Goal: Information Seeking & Learning: Understand process/instructions

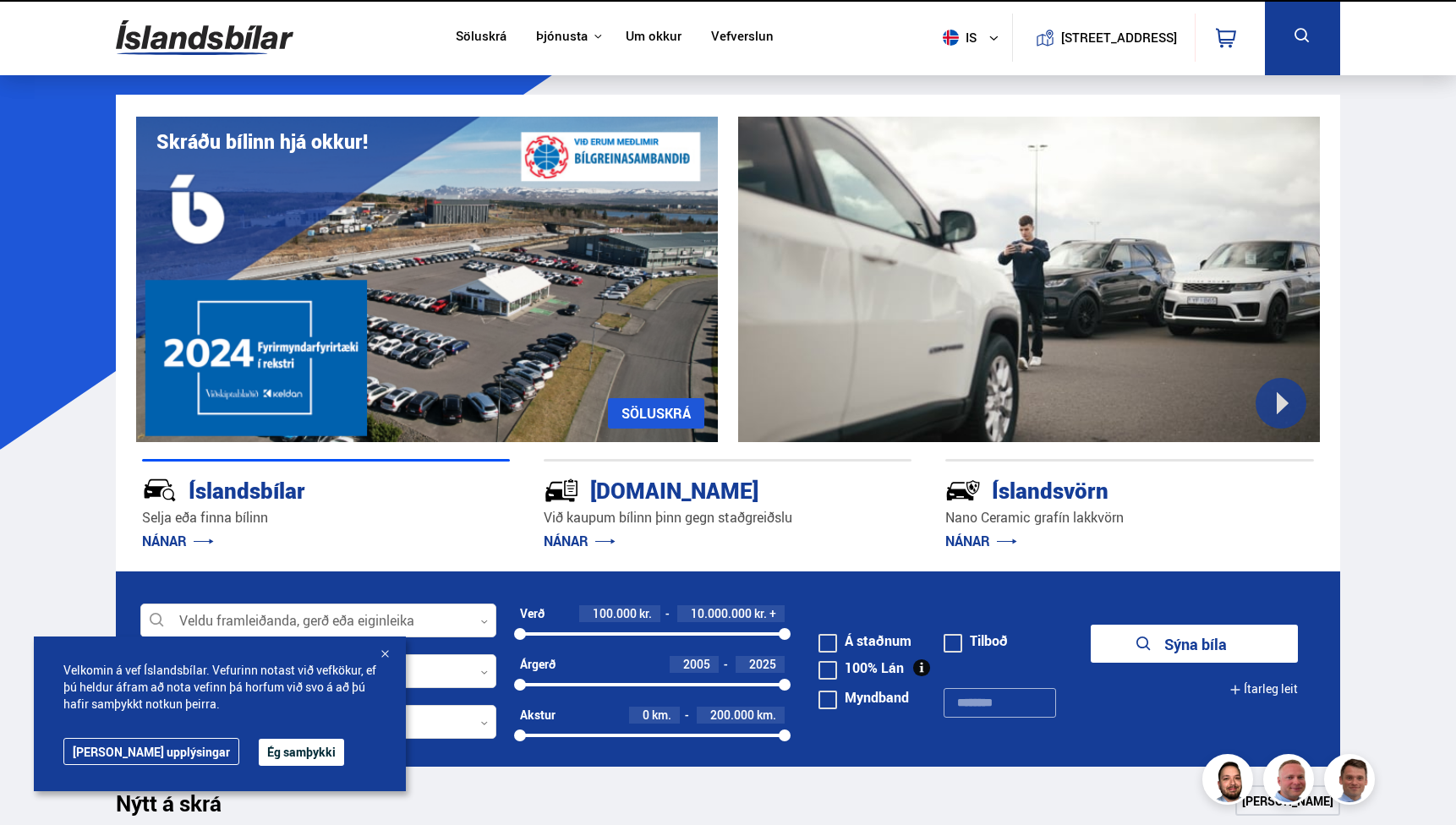
click at [638, 42] on link "Um okkur" at bounding box center [653, 38] width 56 height 18
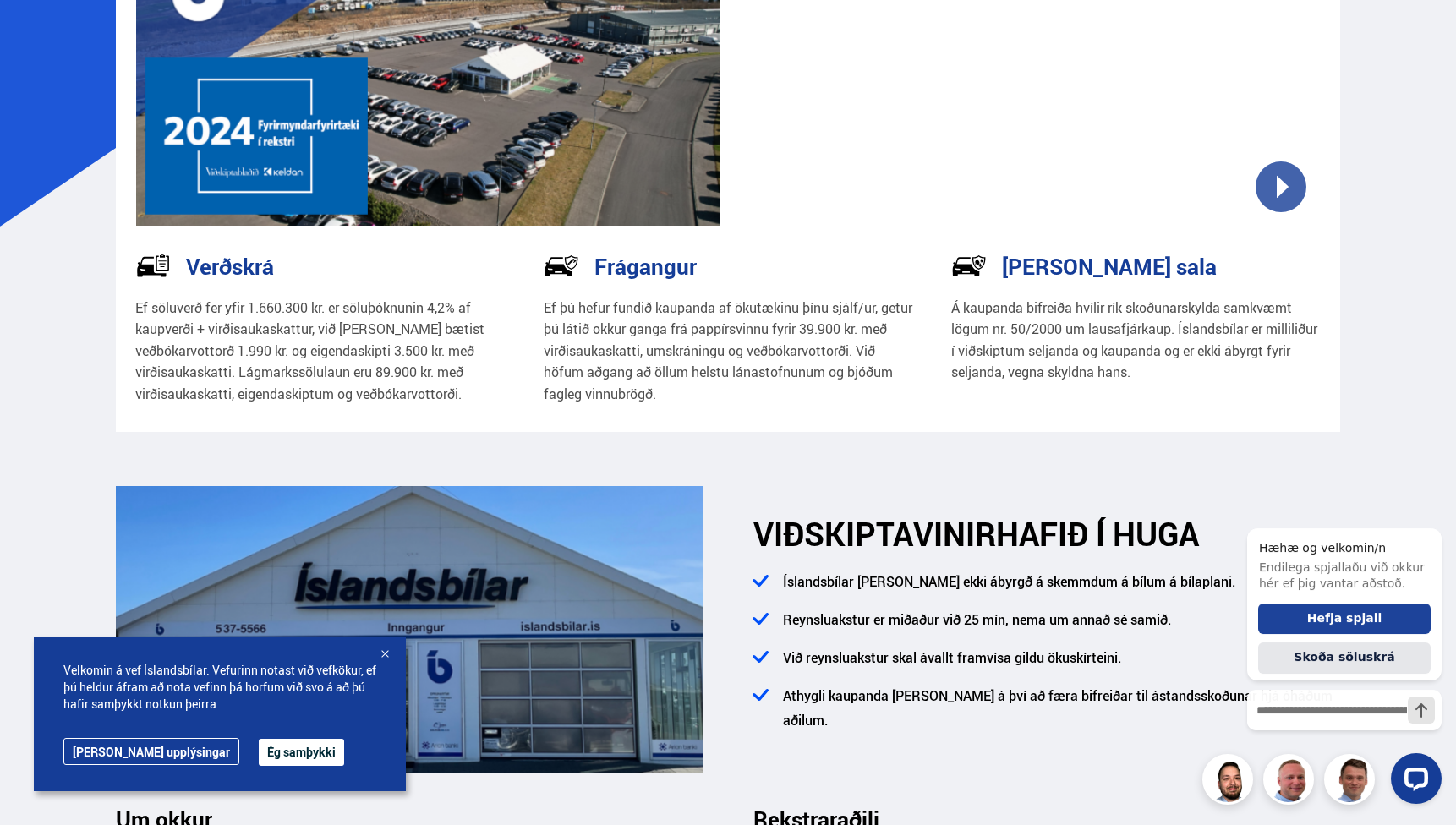
scroll to position [217, 0]
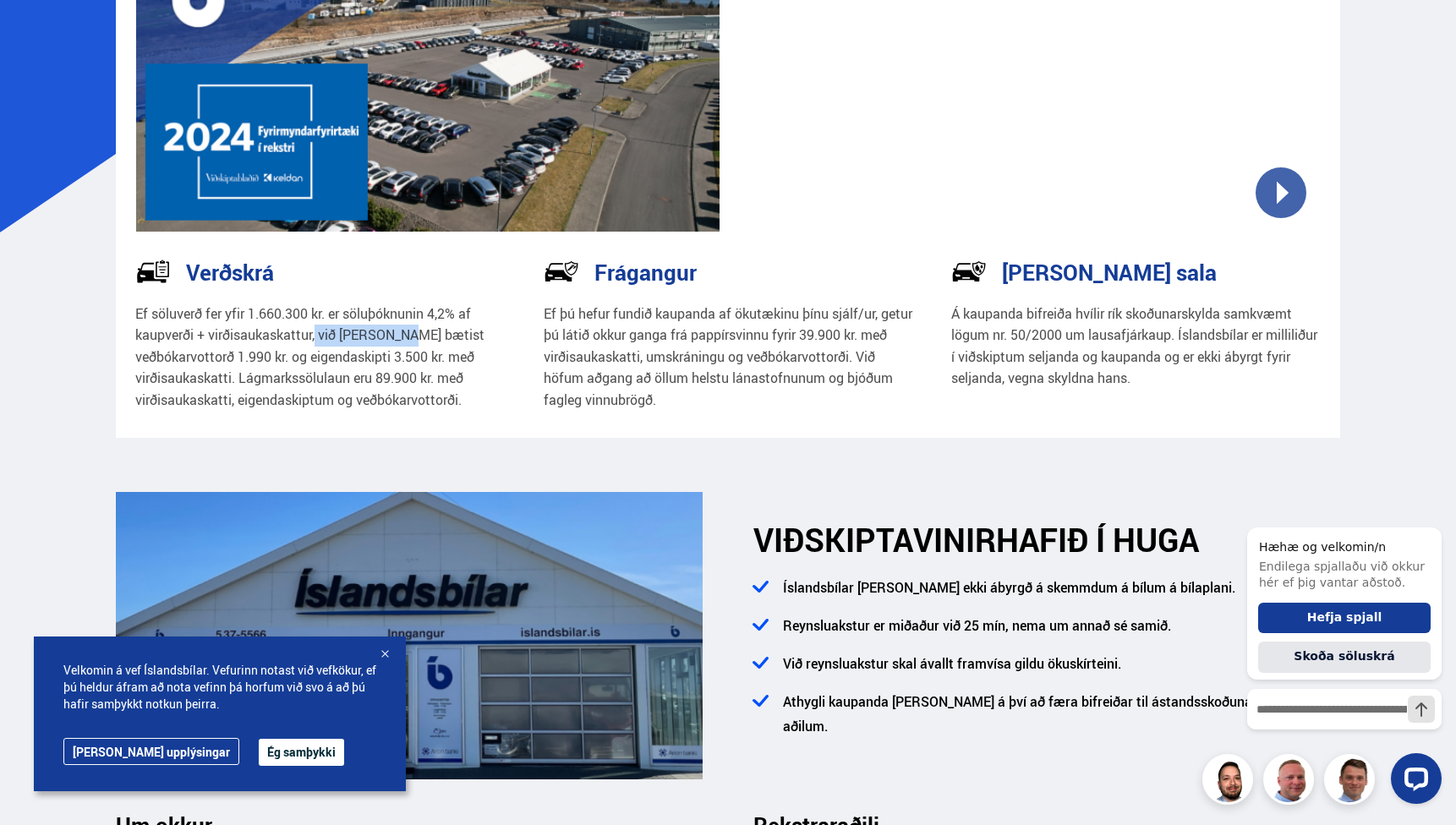
drag, startPoint x: 317, startPoint y: 335, endPoint x: 413, endPoint y: 337, distance: 96.0
click at [413, 337] on p "Ef söluverð fer yfir 1.660.300 kr. er söluþóknunin 4,2% af kaupverði + virðisau…" at bounding box center [320, 358] width 369 height 109
drag, startPoint x: 431, startPoint y: 314, endPoint x: 450, endPoint y: 314, distance: 19.0
click at [450, 314] on p "Ef söluverð fer yfir 1.660.300 kr. er söluþóknunin 4,2% af kaupverði + virðisau…" at bounding box center [320, 358] width 369 height 109
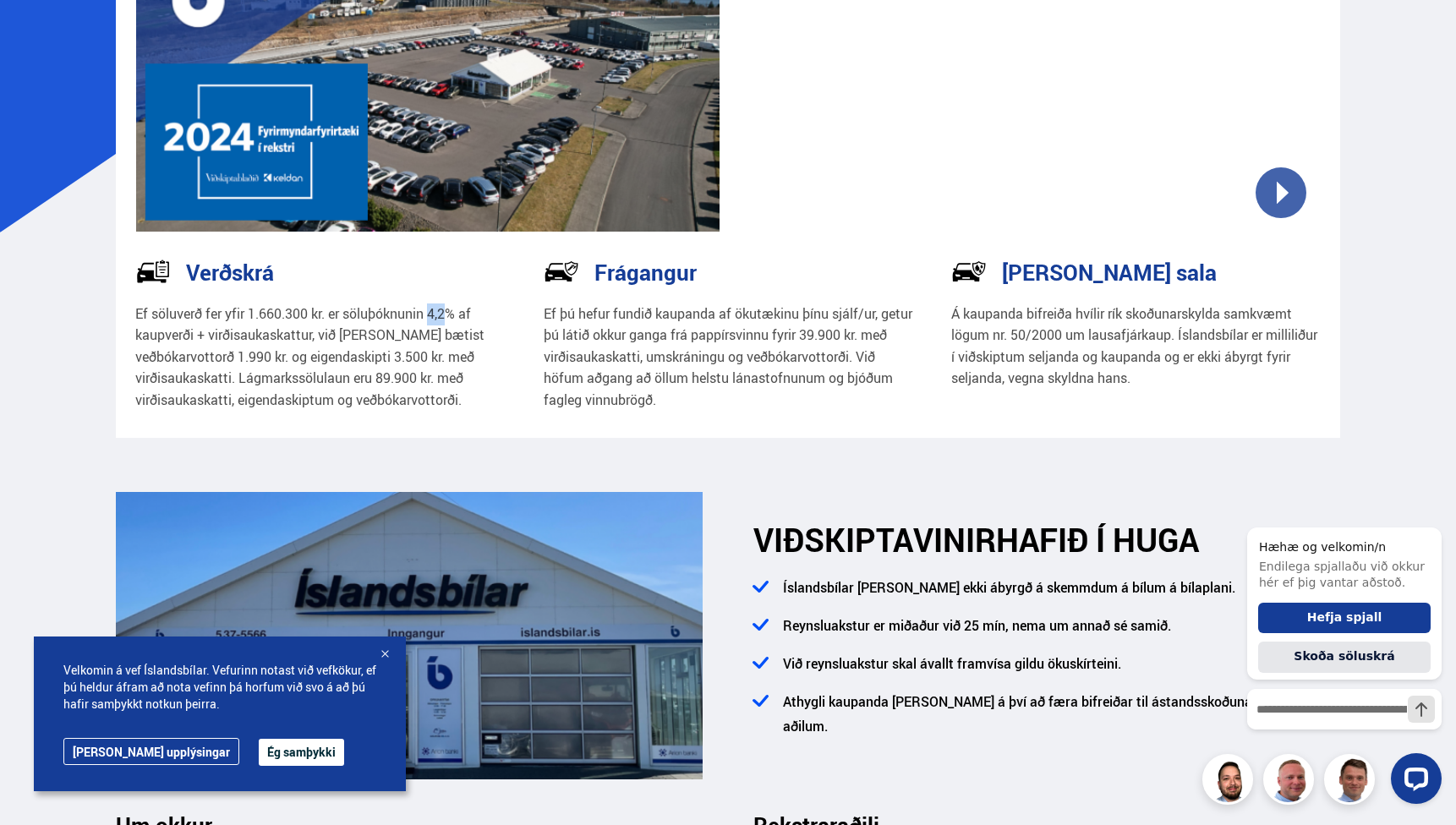
copy p "4,2"
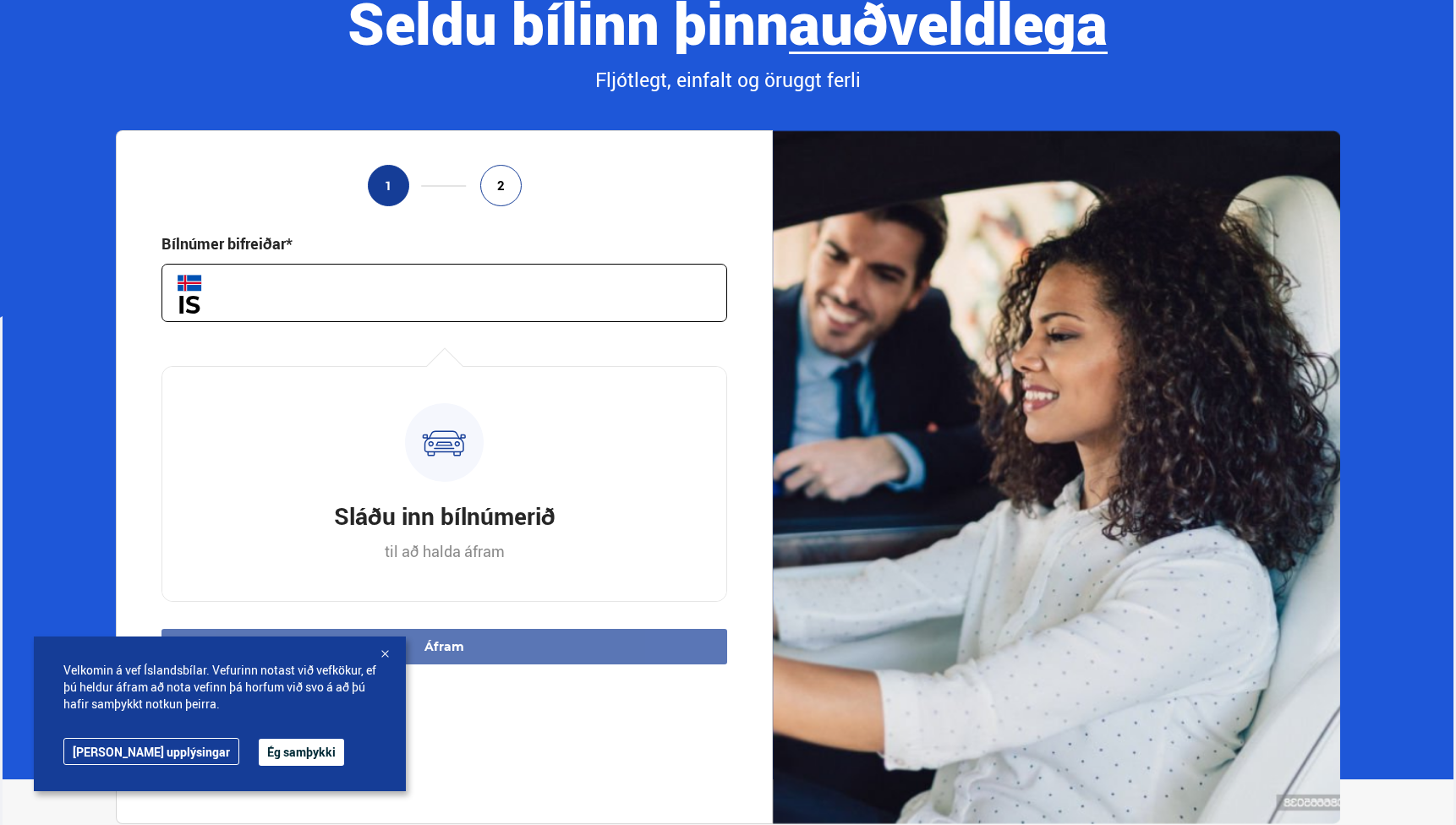
scroll to position [170, 0]
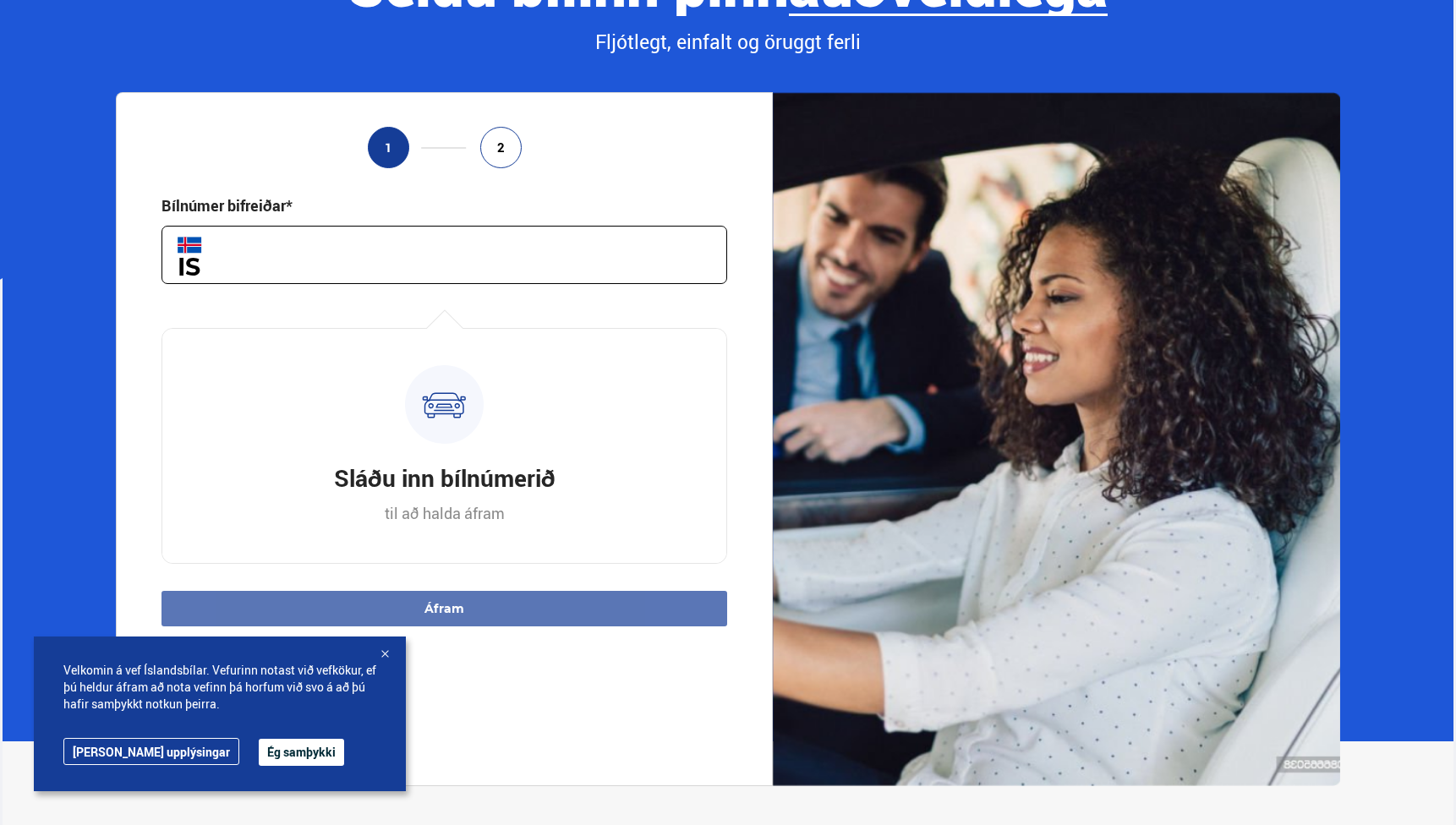
click at [463, 273] on input "text" at bounding box center [444, 255] width 566 height 58
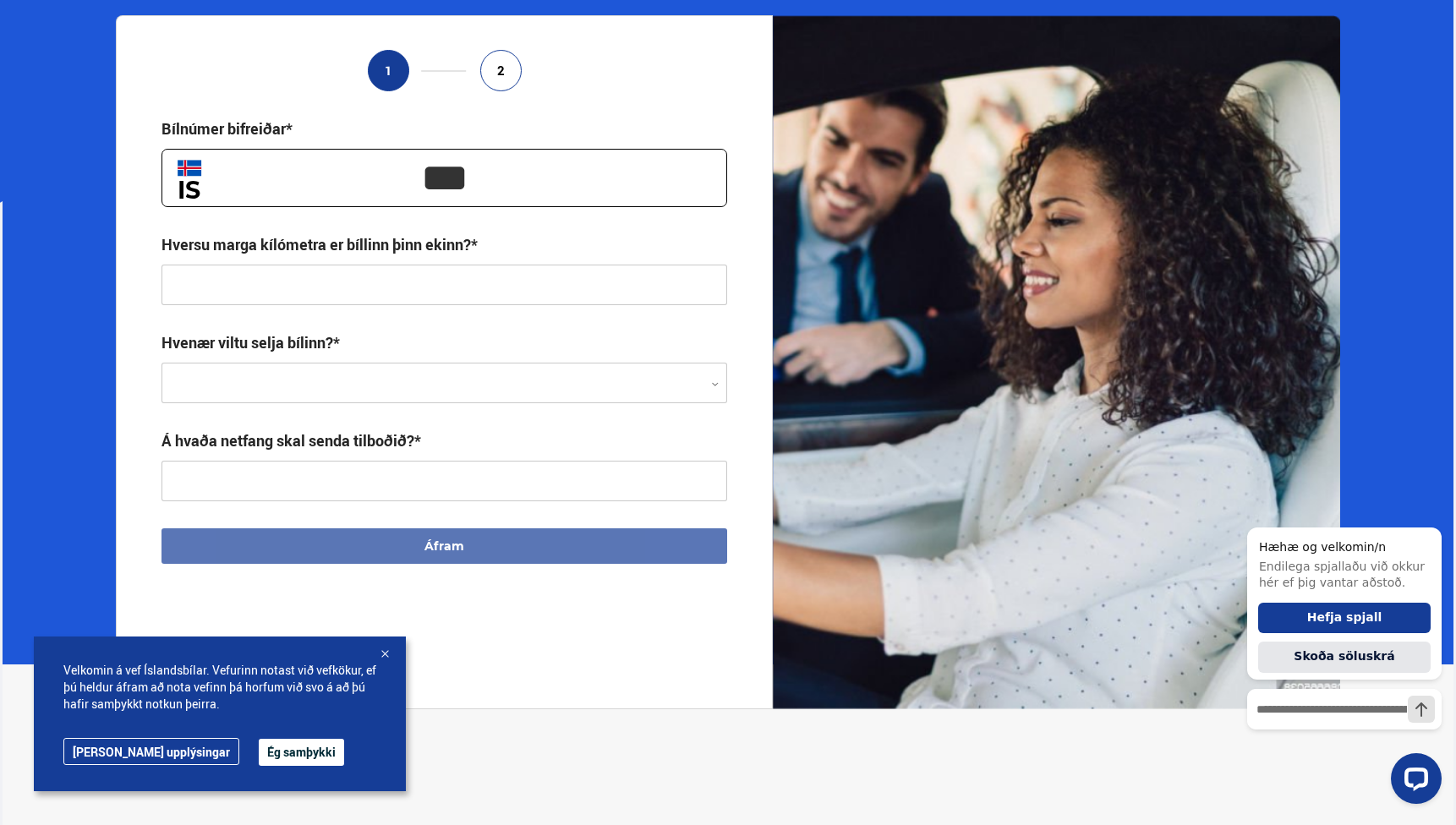
scroll to position [0, 0]
type input "*****"
click at [441, 270] on input "text" at bounding box center [444, 285] width 566 height 41
type input "**********"
click at [381, 395] on div at bounding box center [444, 384] width 566 height 41
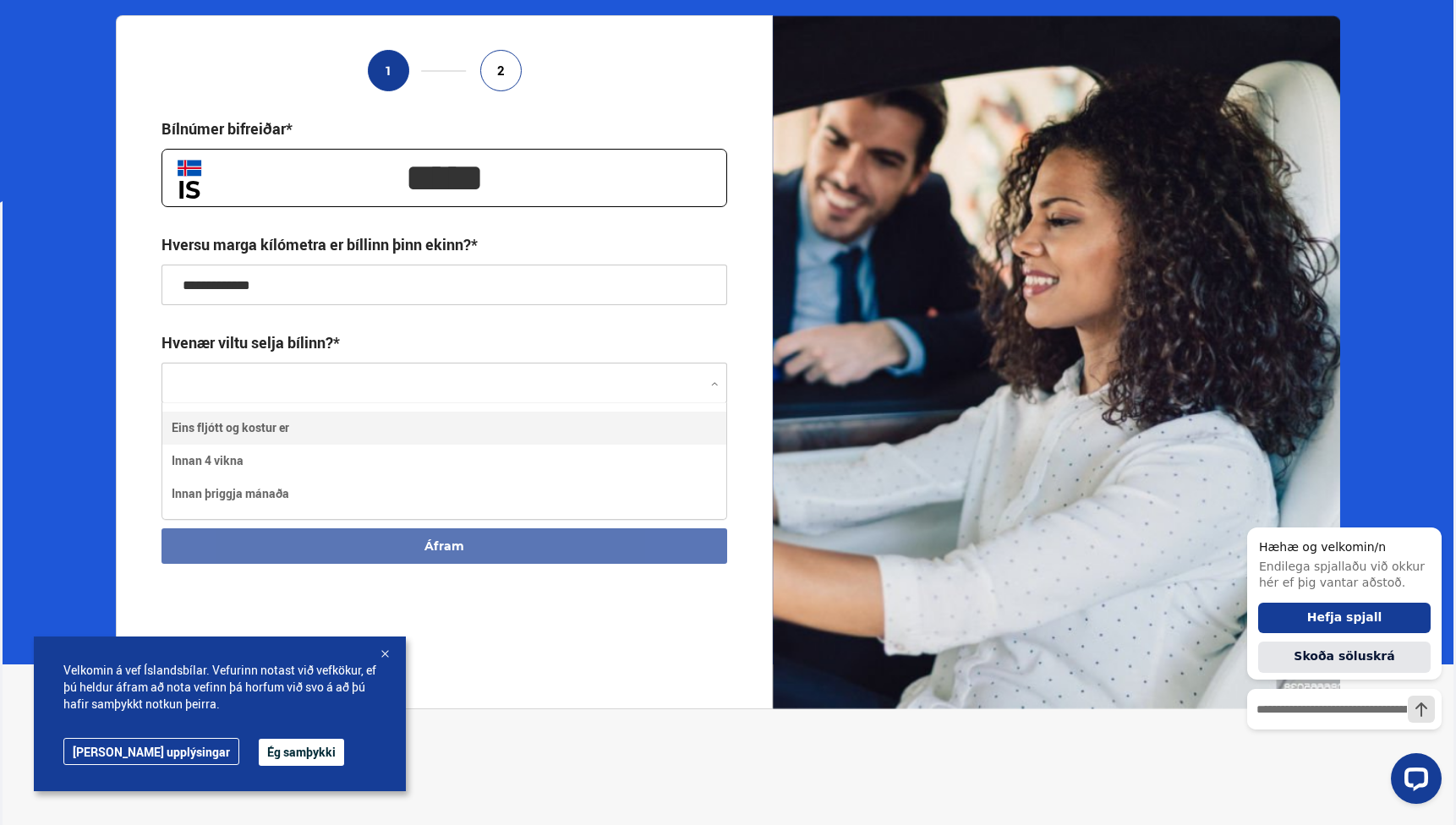
scroll to position [113, 565]
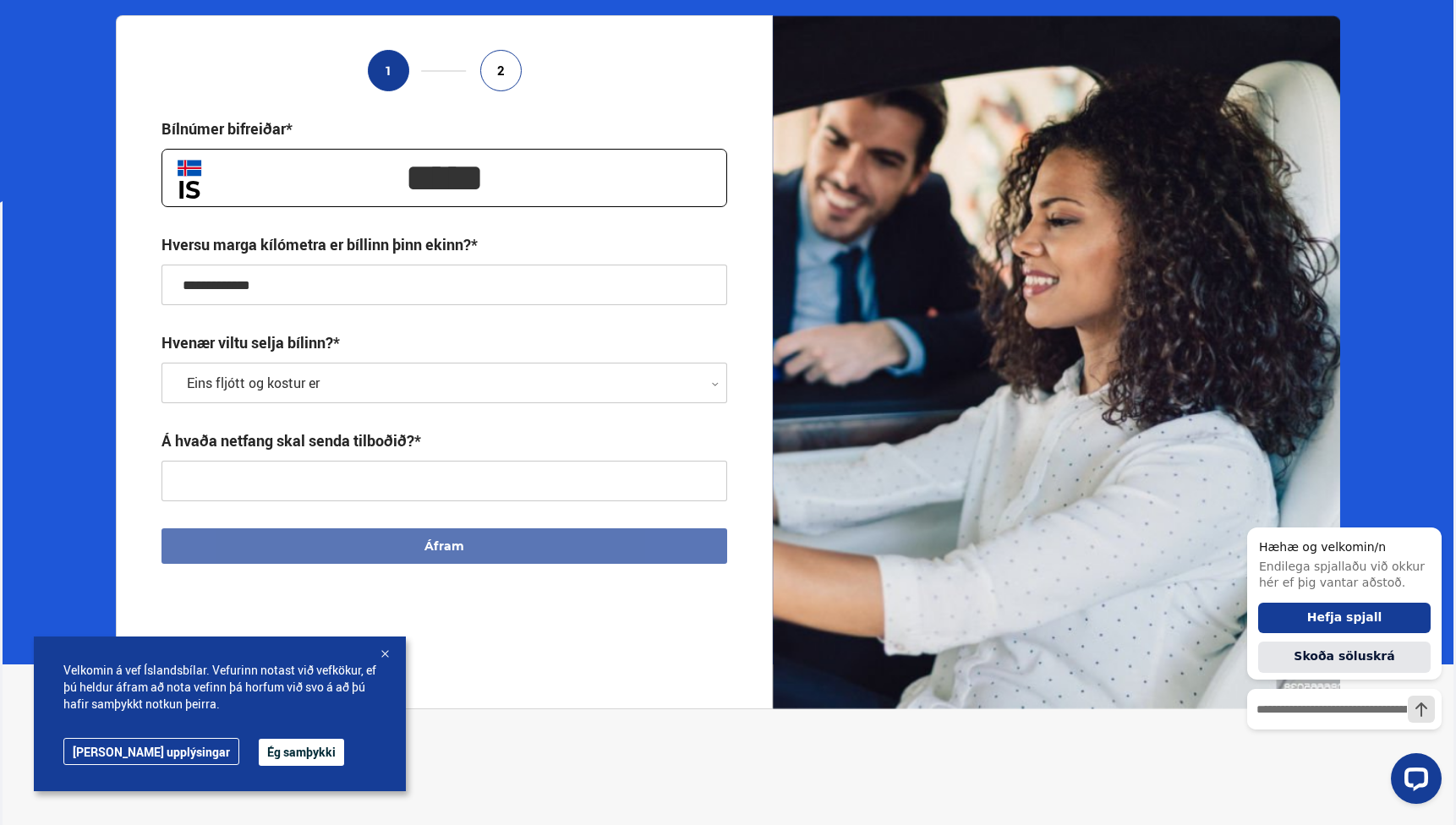
click at [352, 484] on input "text" at bounding box center [444, 481] width 566 height 41
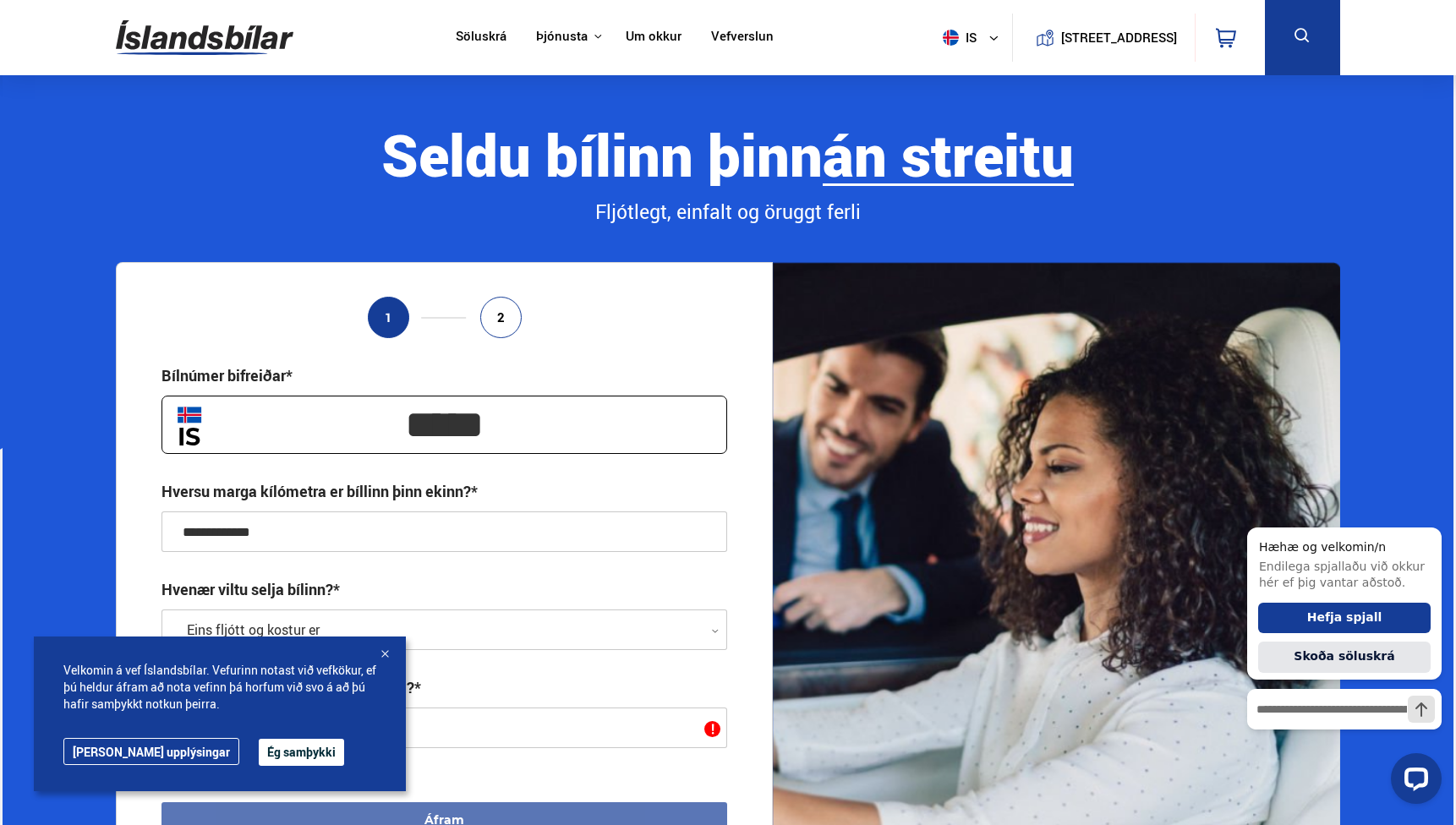
scroll to position [0, 0]
type input "*******"
click at [711, 316] on ul "1 2" at bounding box center [444, 317] width 566 height 42
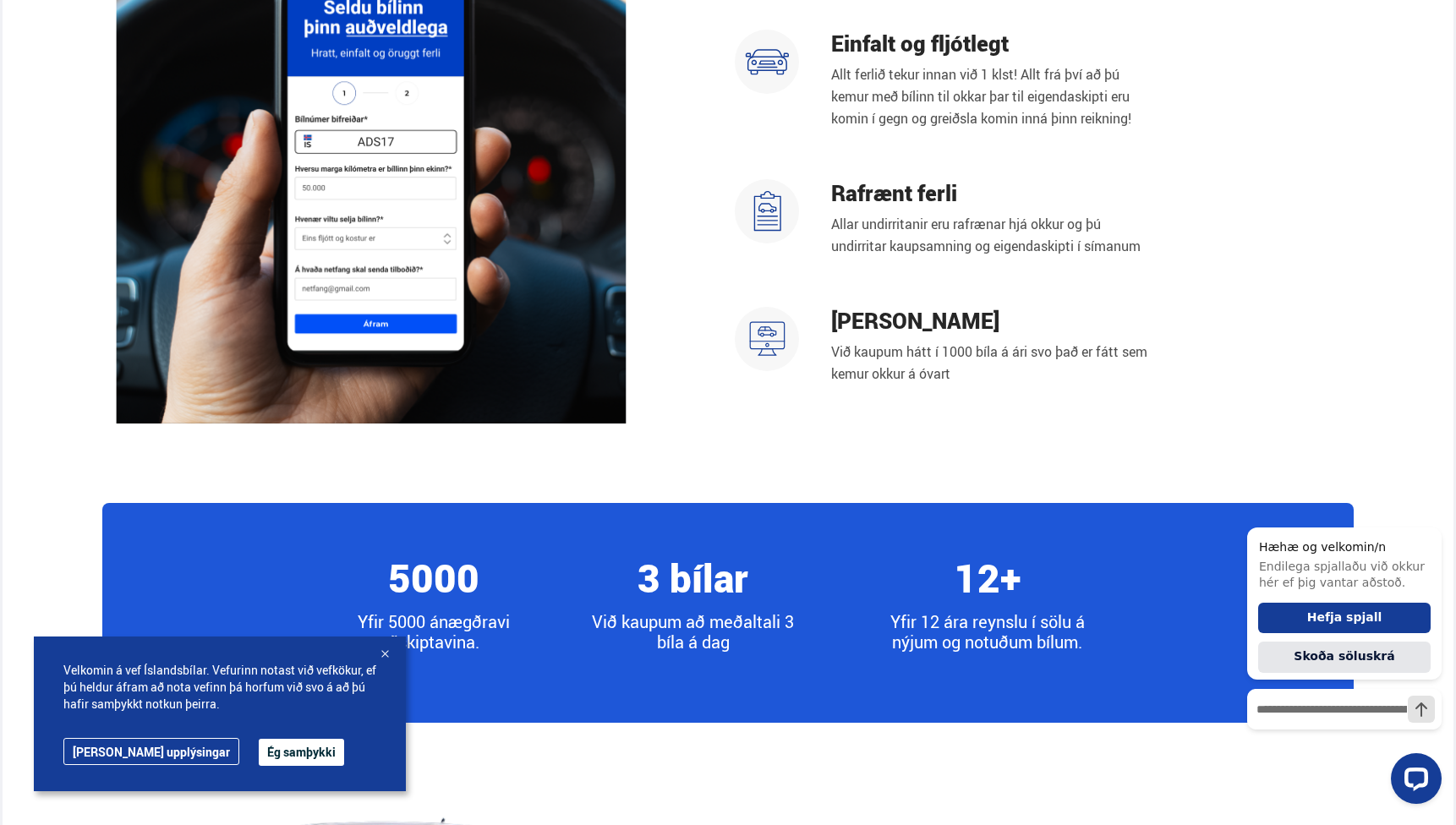
scroll to position [1514, 0]
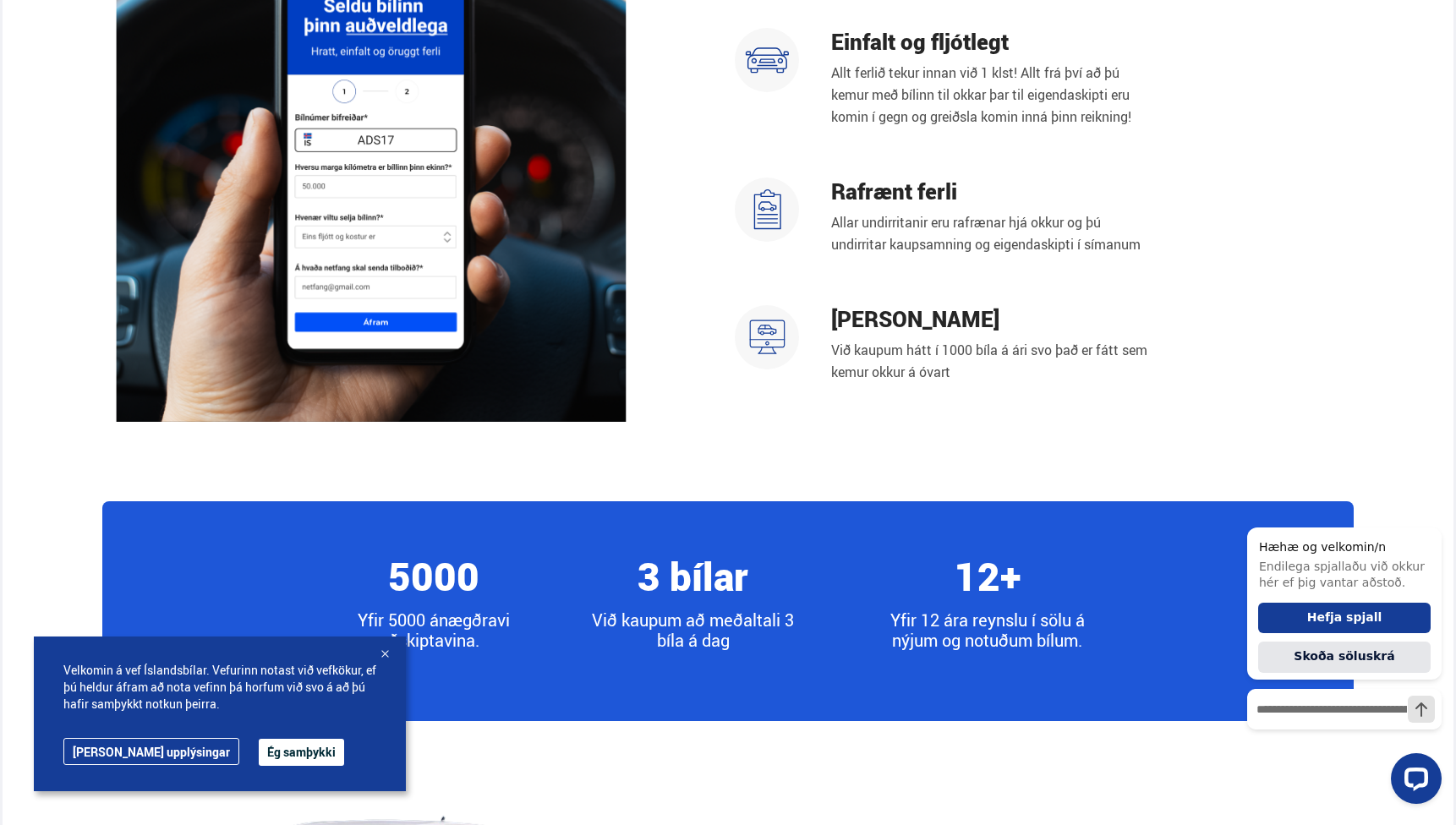
click at [267, 748] on button "Ég samþykki" at bounding box center [301, 753] width 86 height 27
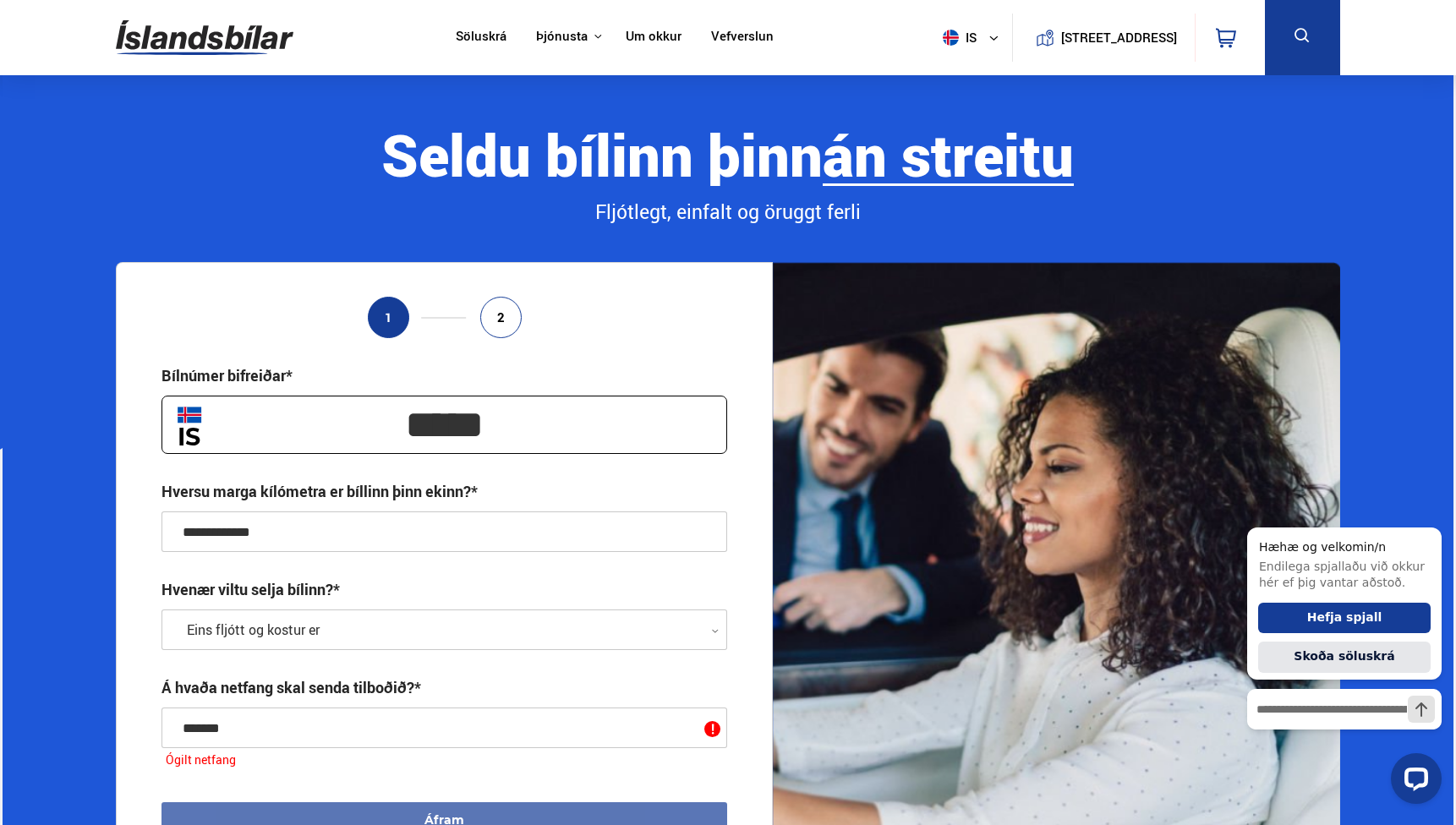
scroll to position [0, 0]
